Goal: Find specific page/section: Find specific page/section

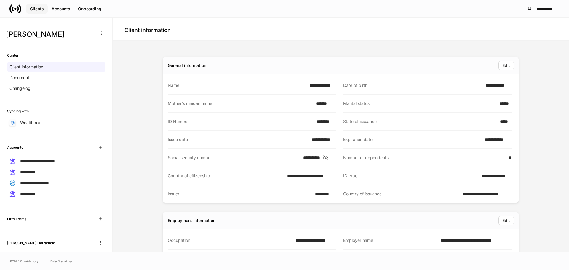
click at [36, 6] on div "Clients" at bounding box center [37, 9] width 14 height 6
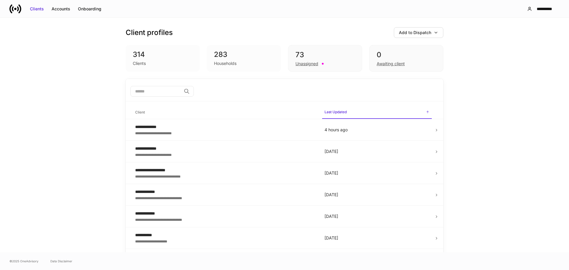
click at [147, 92] on input "search" at bounding box center [155, 91] width 51 height 11
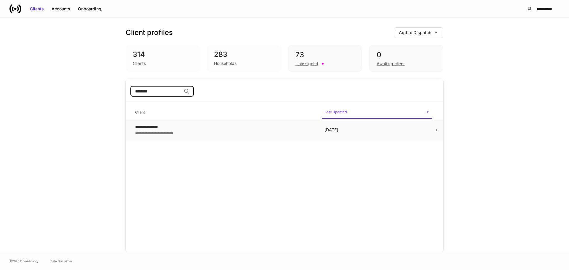
type input "********"
click at [439, 130] on td at bounding box center [438, 130] width 9 height 22
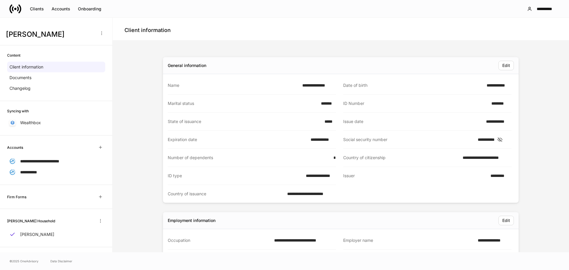
click at [503, 138] on icon at bounding box center [500, 139] width 6 height 5
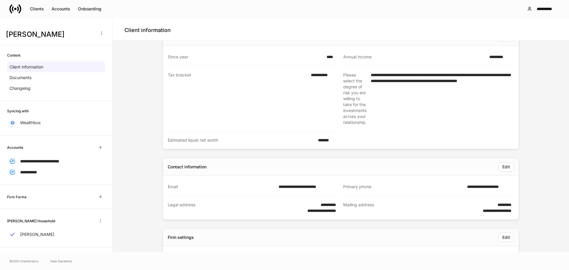
scroll to position [326, 0]
